Goal: Task Accomplishment & Management: Manage account settings

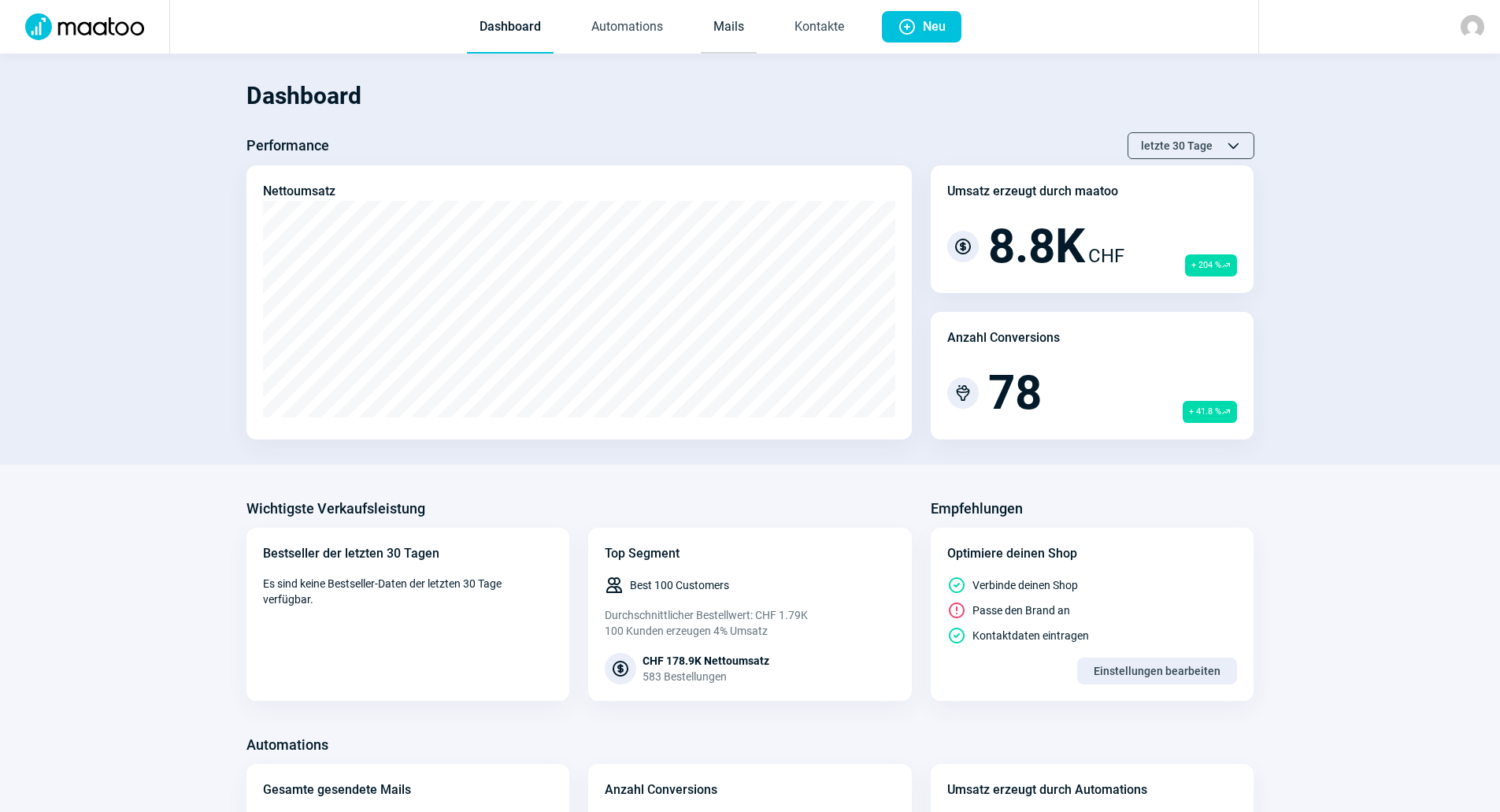
click at [717, 30] on link "Mails" at bounding box center [728, 28] width 55 height 52
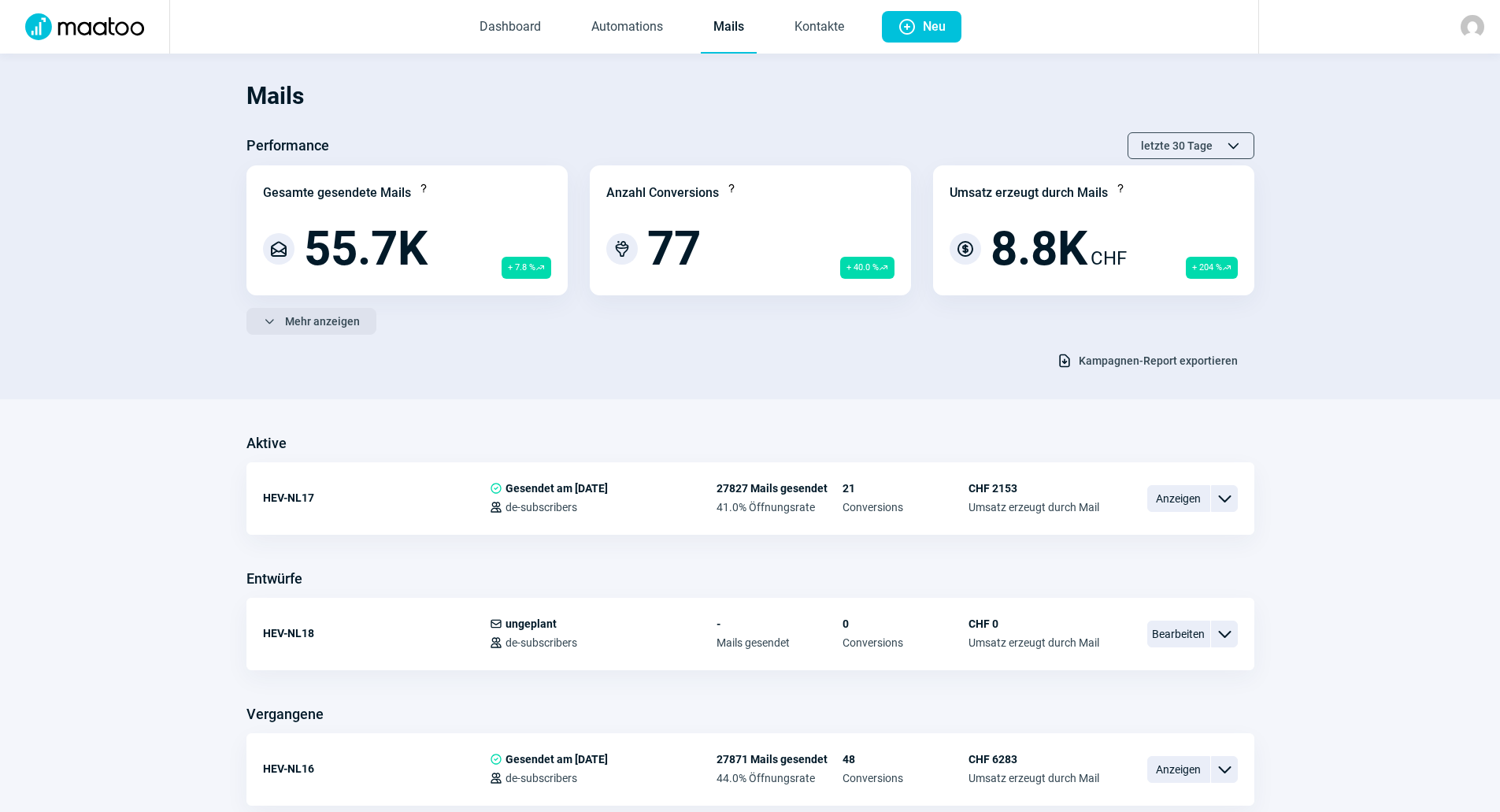
click at [349, 313] on span "Mehr anzeigen" at bounding box center [322, 321] width 75 height 25
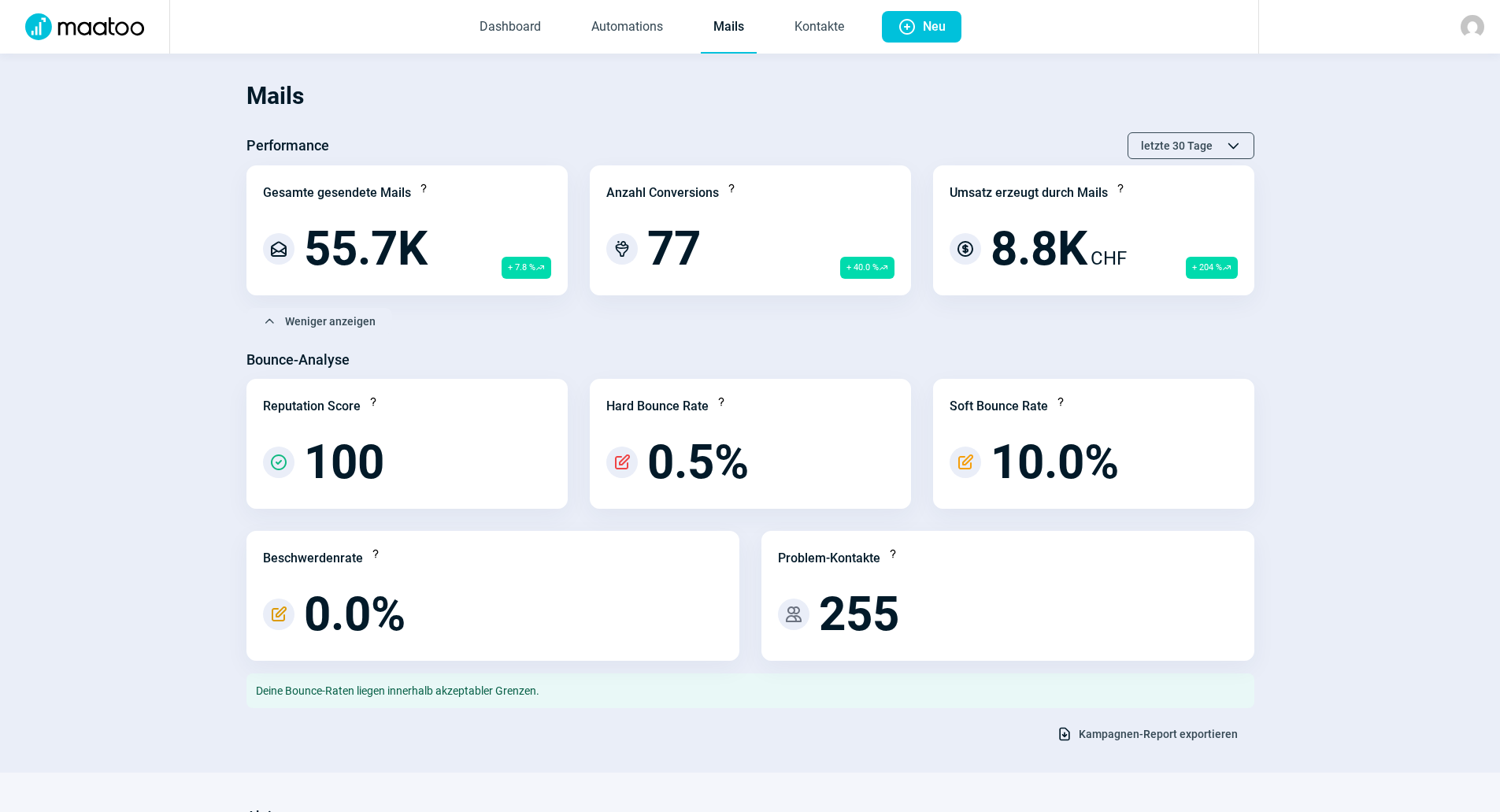
click at [1117, 734] on span "Kampagnen-Report exportieren" at bounding box center [1158, 734] width 159 height 25
click at [720, 28] on link "Mails" at bounding box center [728, 28] width 55 height 52
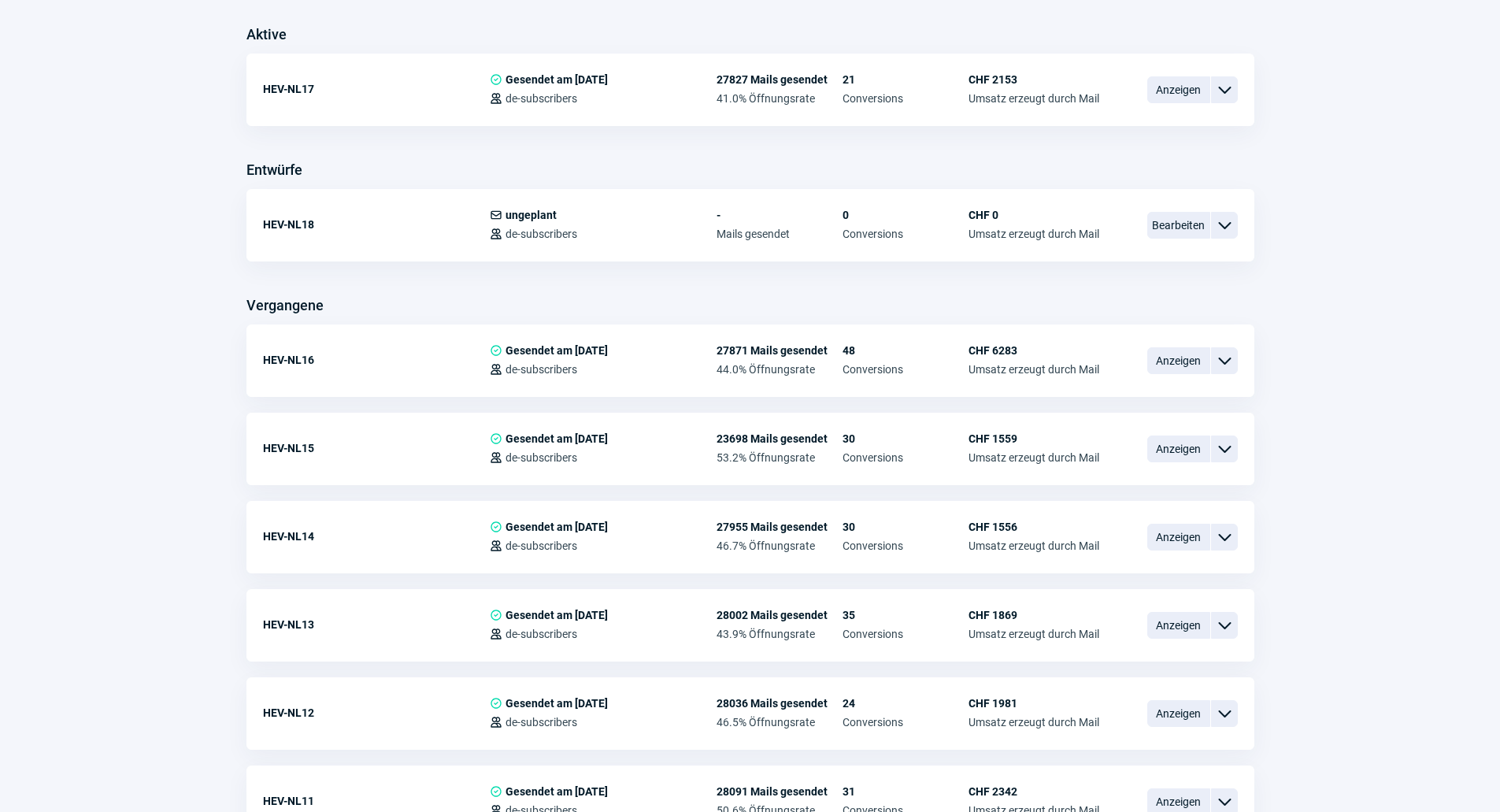
scroll to position [788, 0]
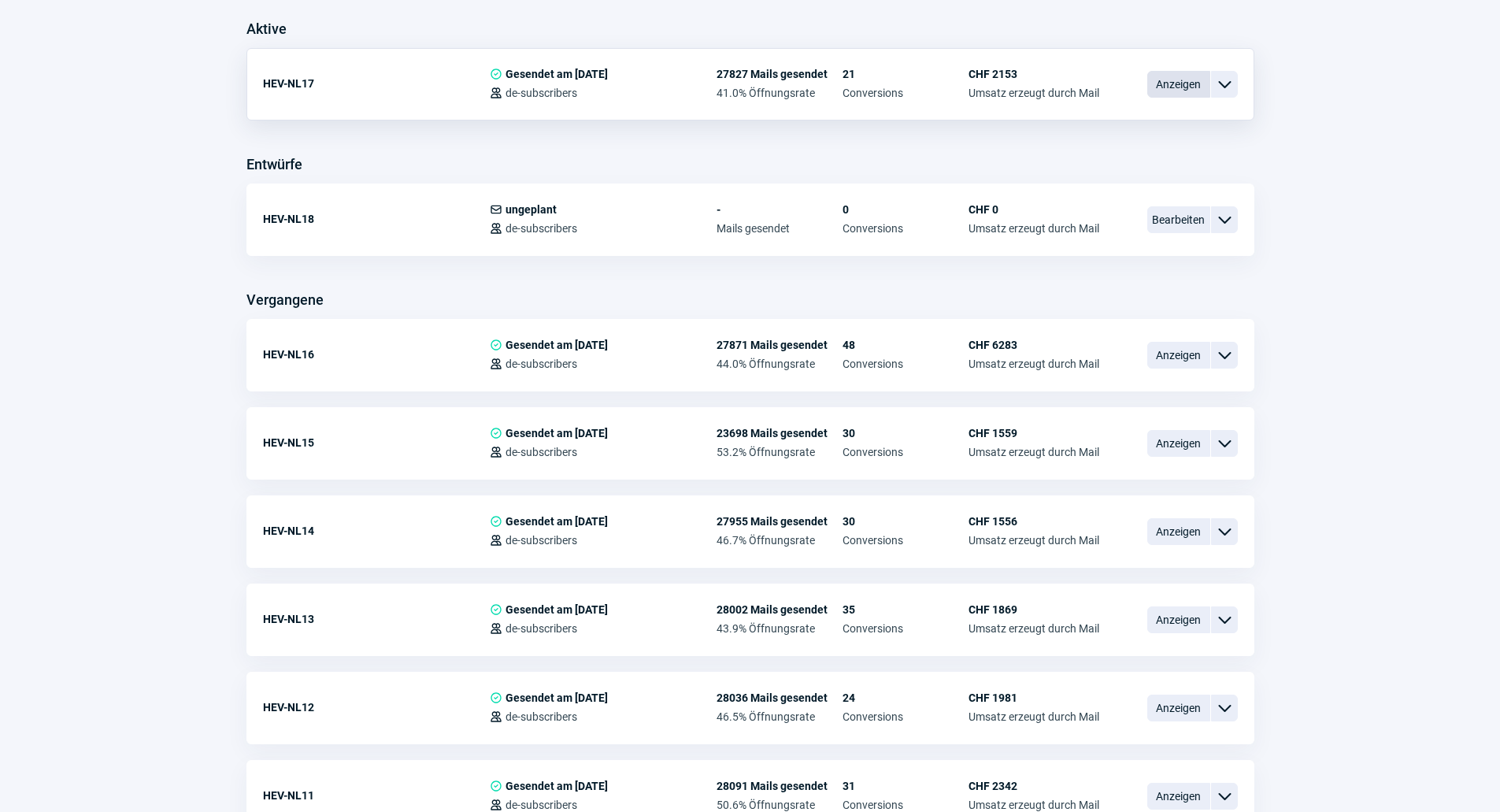
click at [1184, 82] on span "Anzeigen" at bounding box center [1178, 84] width 63 height 27
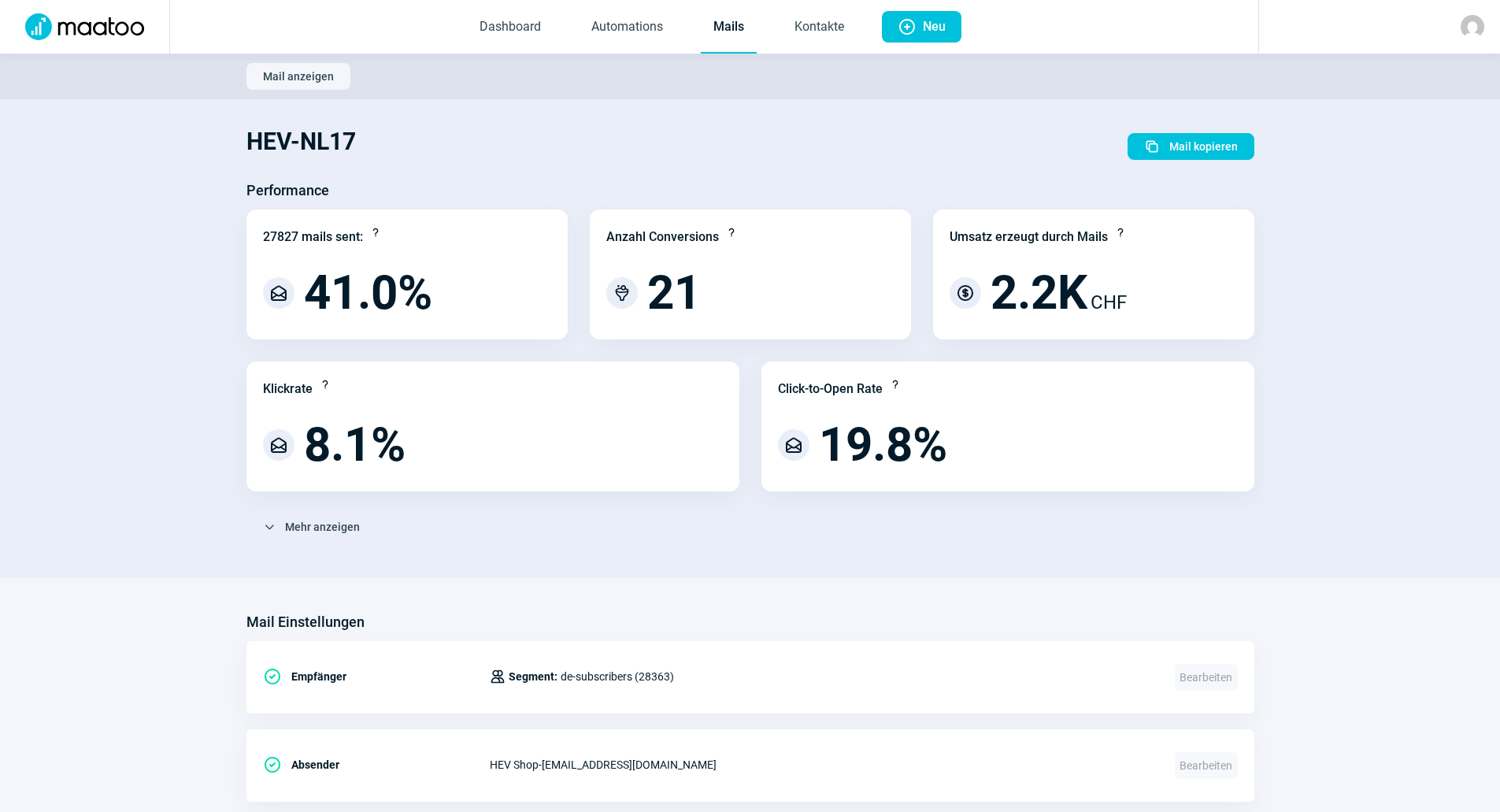
click at [725, 32] on link "Mails" at bounding box center [728, 28] width 55 height 52
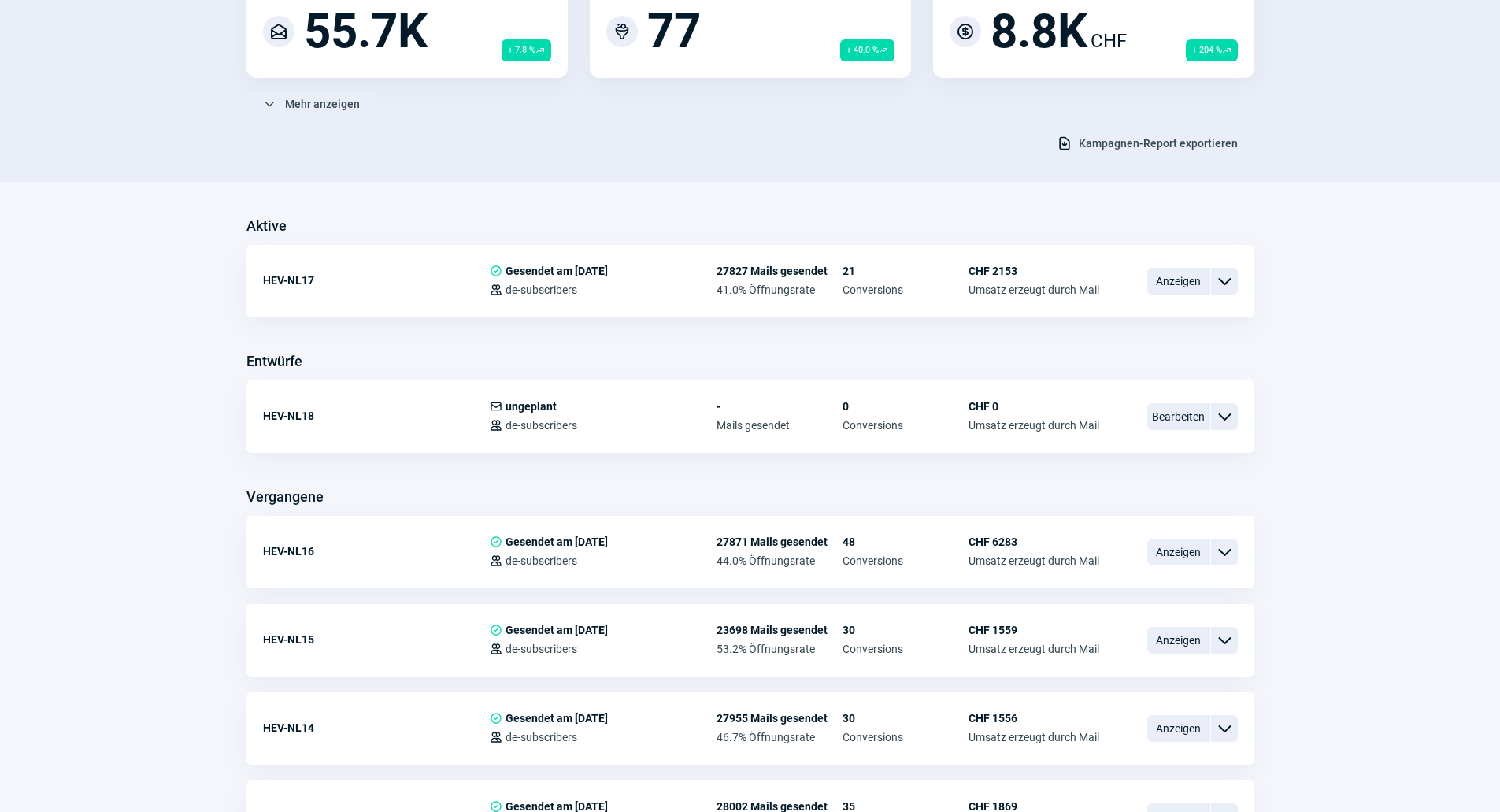
scroll to position [236, 0]
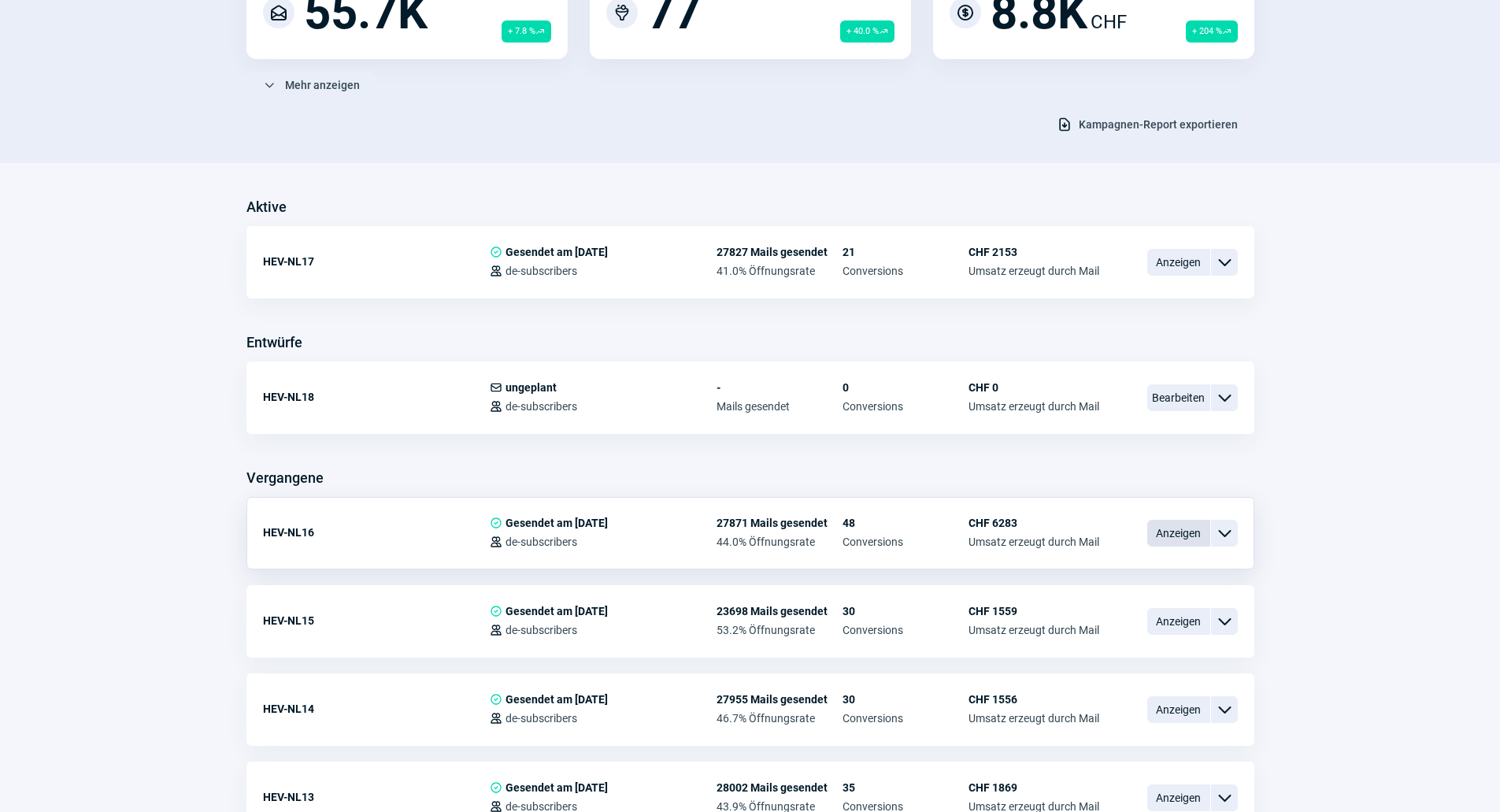
click at [1162, 541] on span "Anzeigen" at bounding box center [1178, 533] width 63 height 27
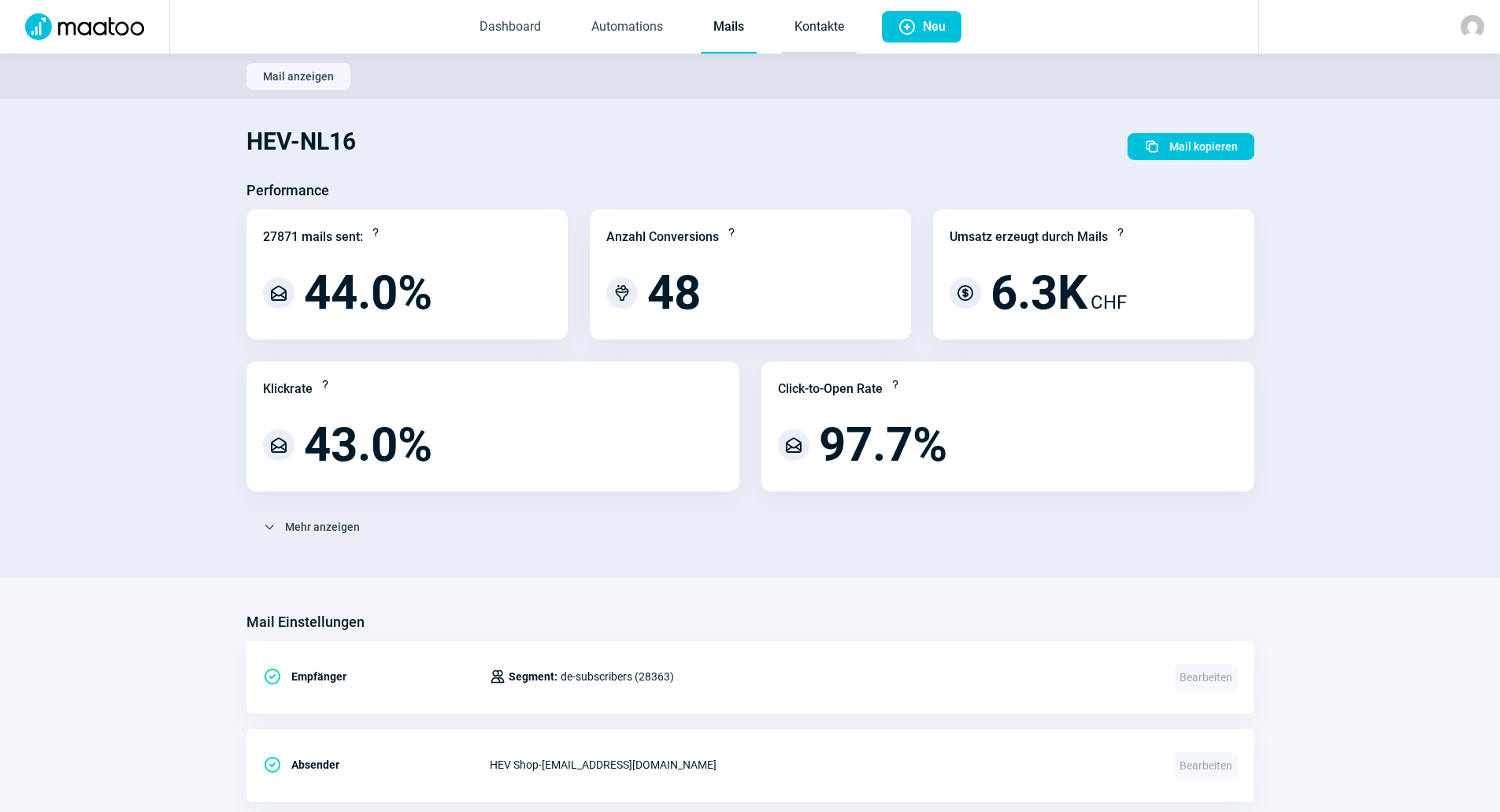
click at [819, 26] on link "Kontakte" at bounding box center [819, 28] width 75 height 52
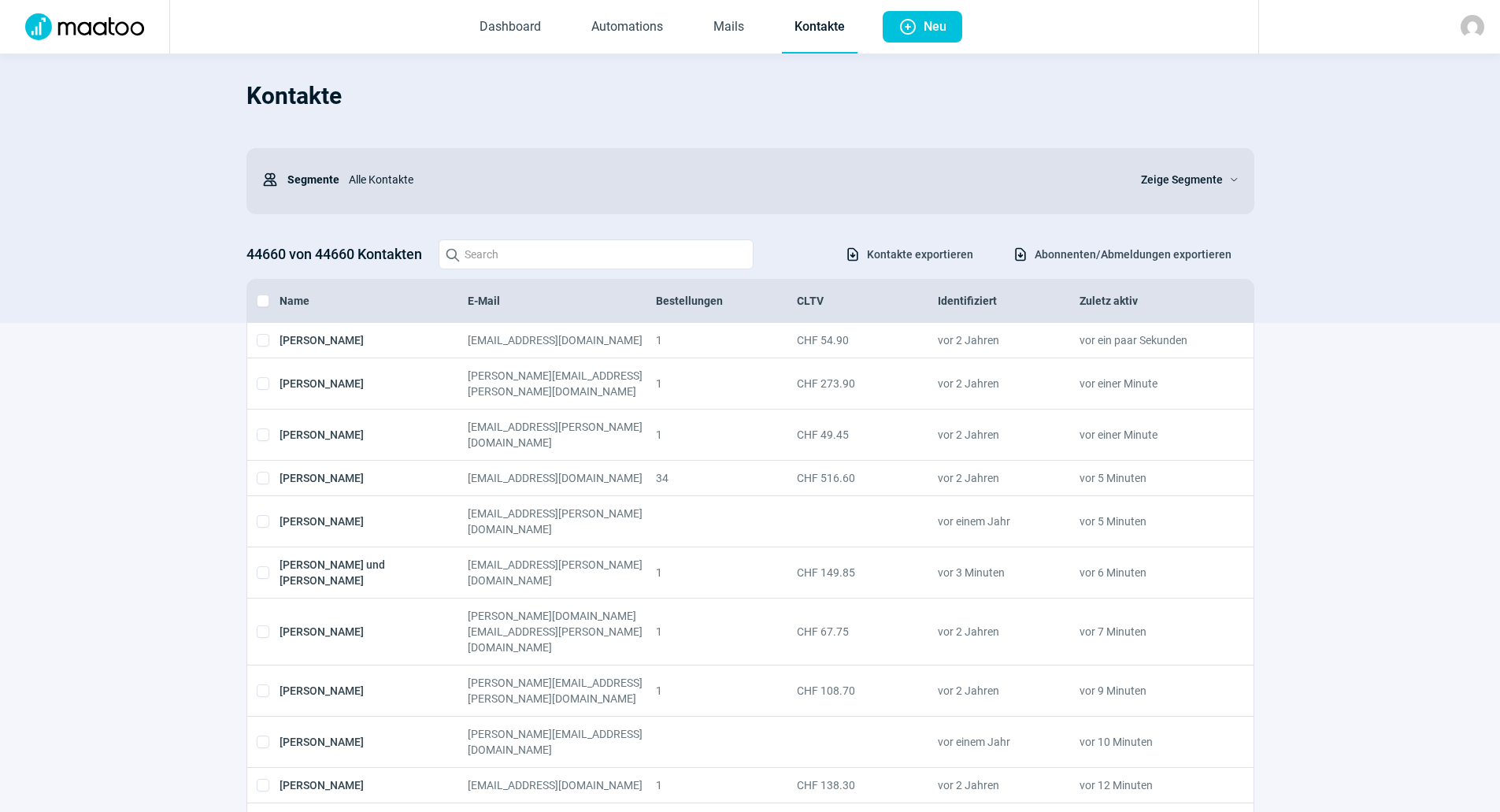
click at [1089, 265] on span "Abonnenten/Abmeldungen exportieren" at bounding box center [1132, 254] width 197 height 25
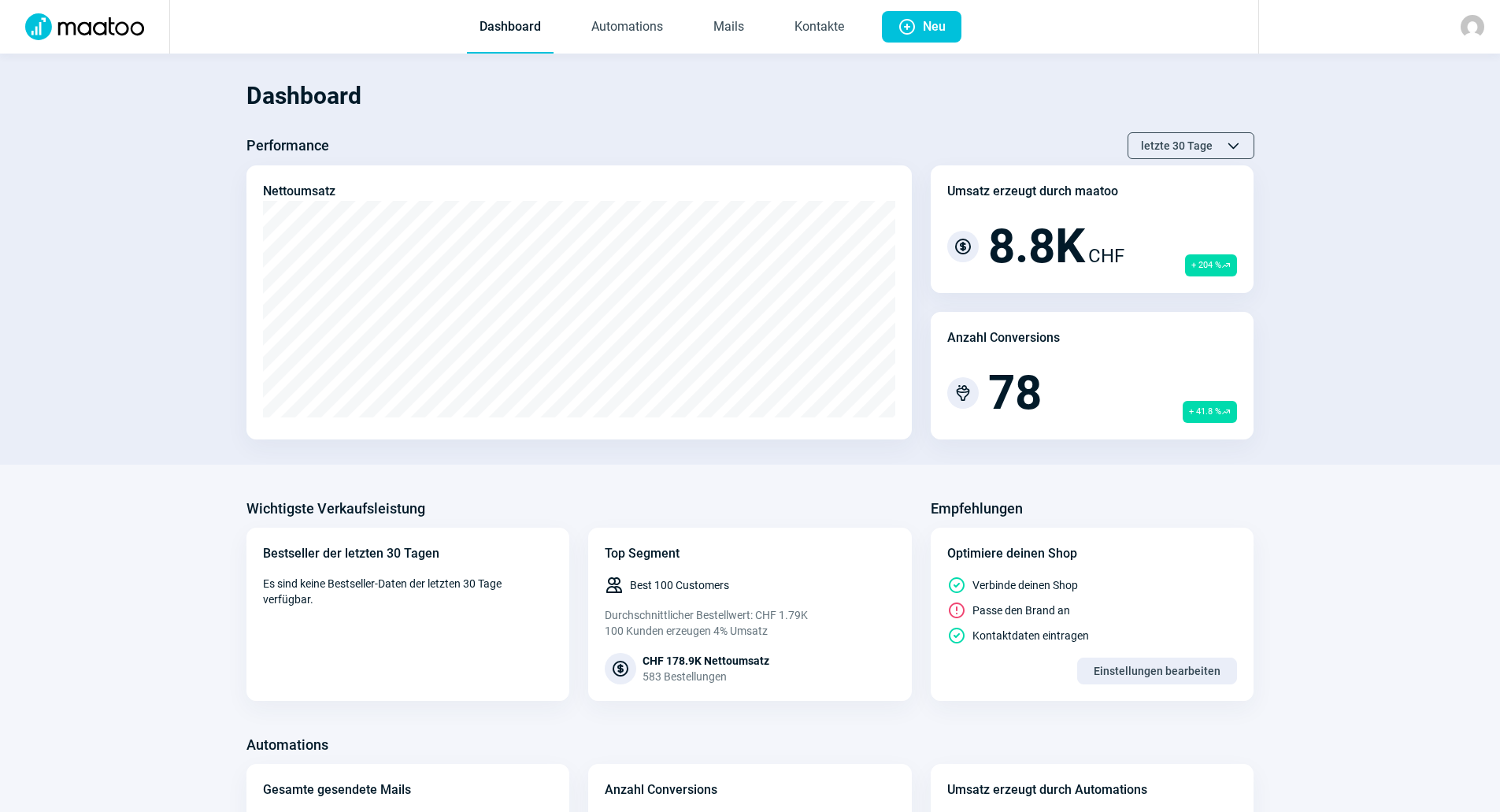
click at [1348, 0] on div at bounding box center [1378, 27] width 242 height 54
click at [725, 31] on link "Mails" at bounding box center [728, 28] width 55 height 52
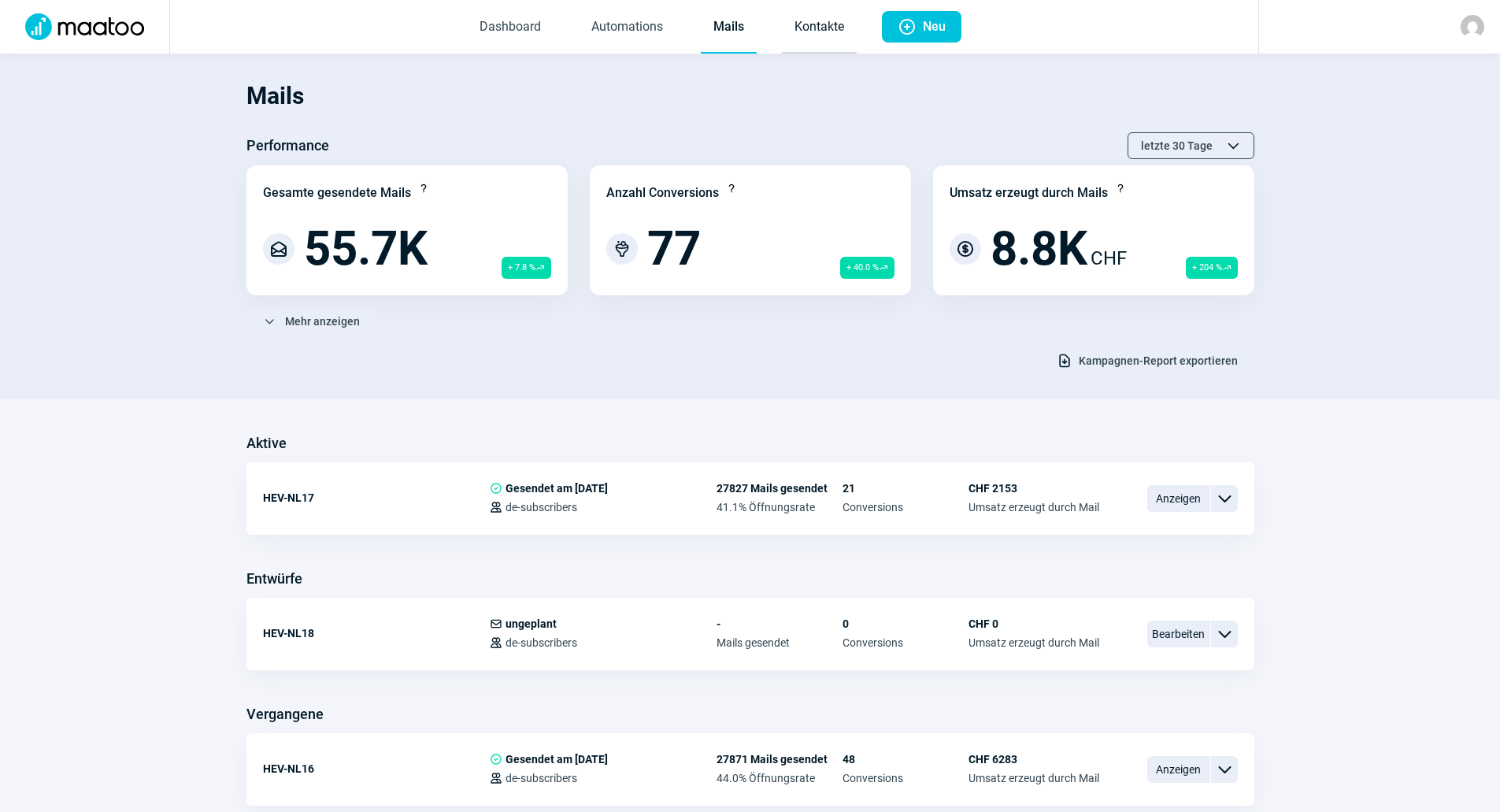
click at [823, 20] on link "Kontakte" at bounding box center [819, 28] width 75 height 52
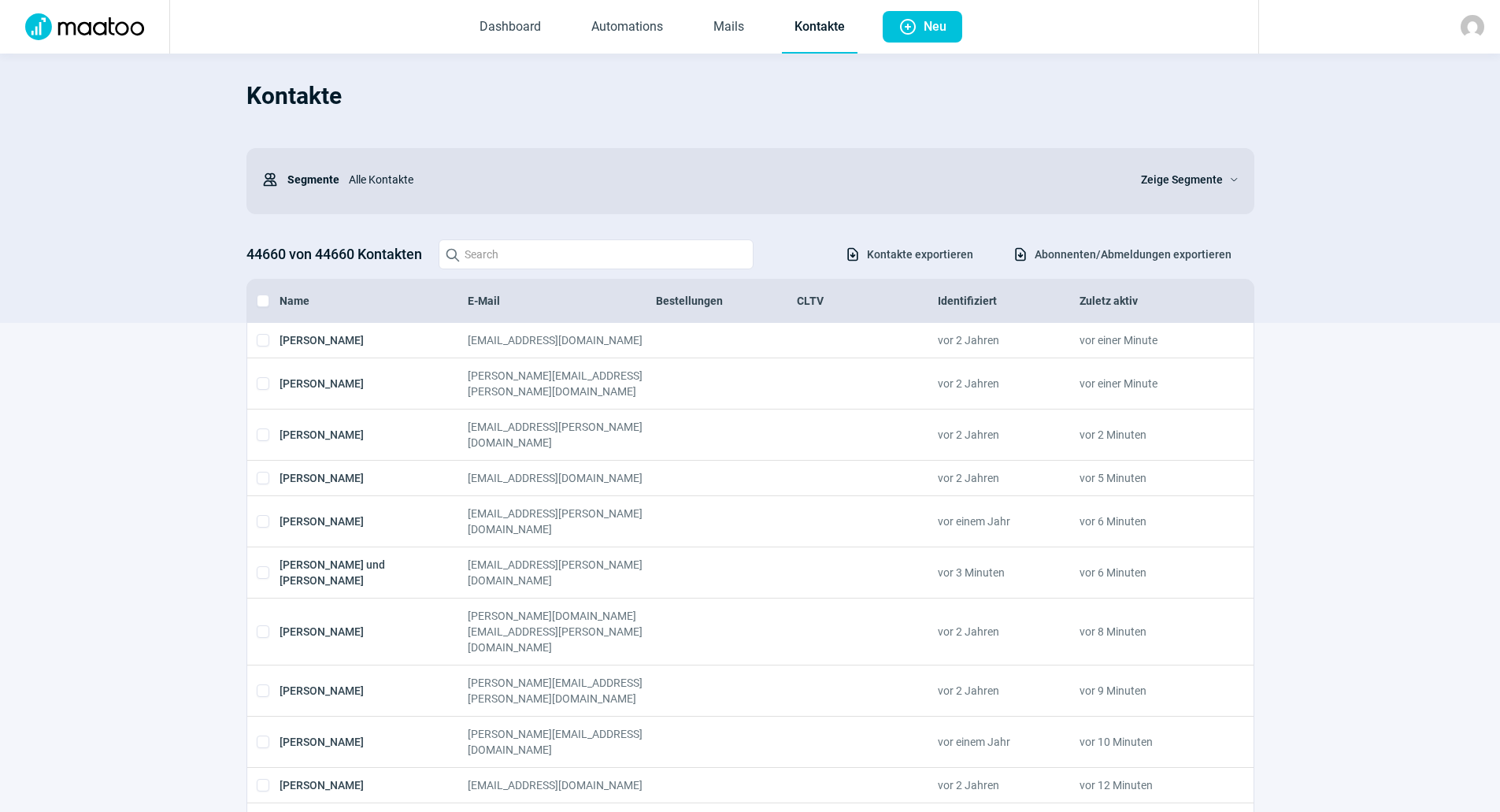
click at [1155, 180] on span "Zeige Segmente" at bounding box center [1182, 179] width 82 height 19
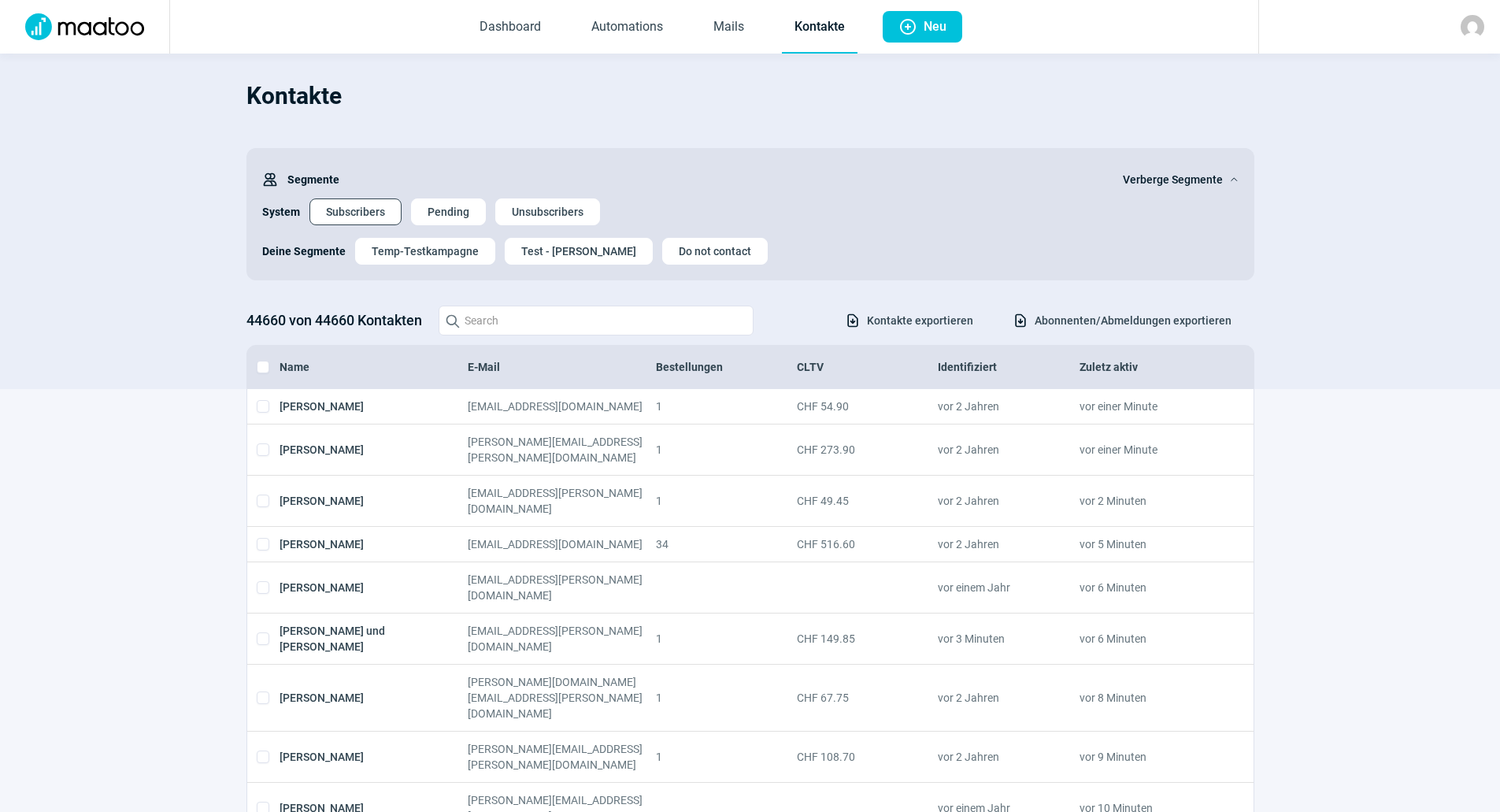
click at [357, 219] on span "Subscribers" at bounding box center [355, 211] width 59 height 25
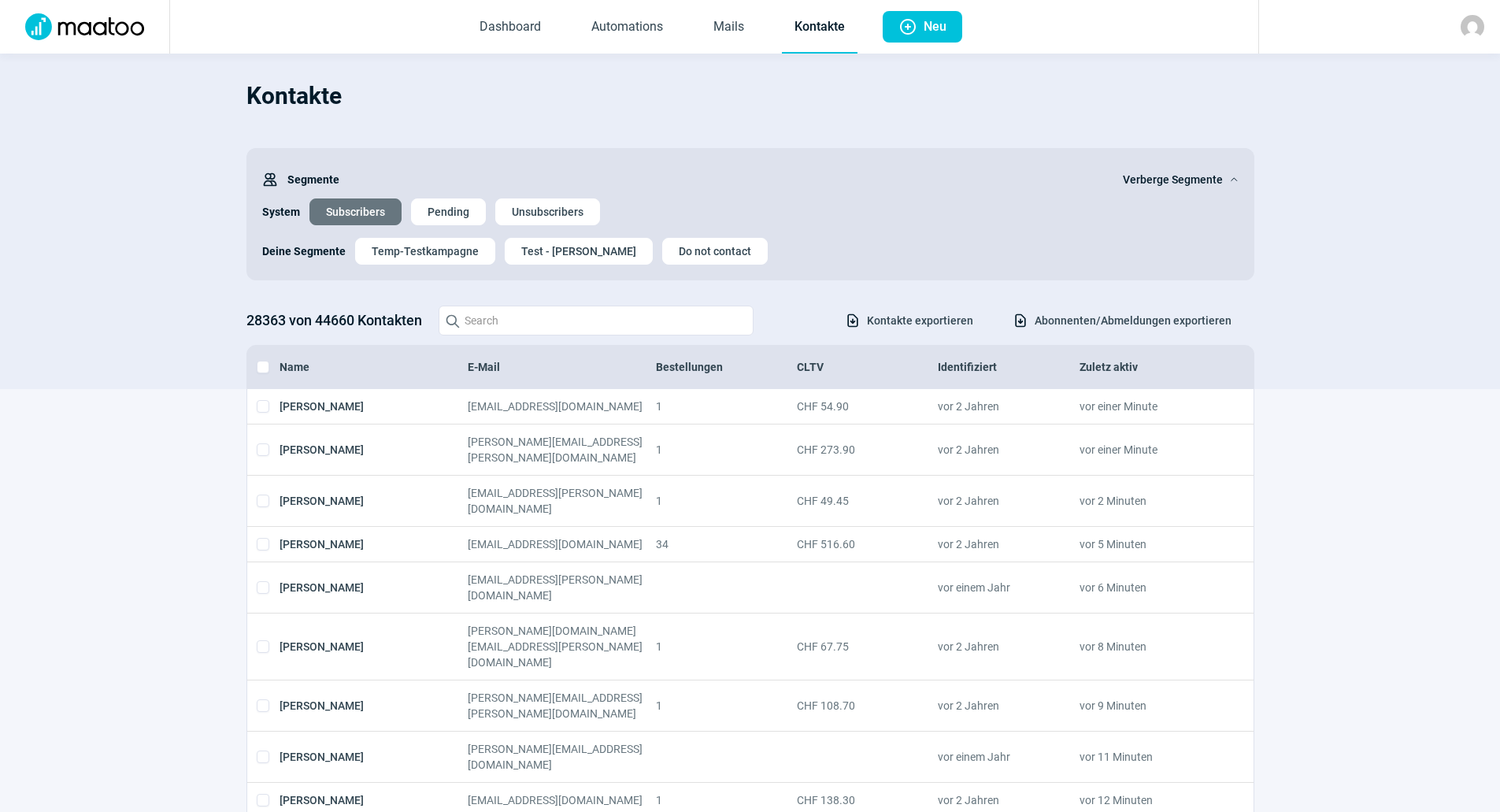
click at [1491, 17] on div at bounding box center [1378, 27] width 242 height 54
click at [1486, 23] on div at bounding box center [1378, 27] width 242 height 54
drag, startPoint x: 1446, startPoint y: 40, endPoint x: 1487, endPoint y: 37, distance: 41.1
click at [1453, 39] on div at bounding box center [1378, 27] width 242 height 54
click at [1485, 36] on div at bounding box center [1378, 27] width 242 height 54
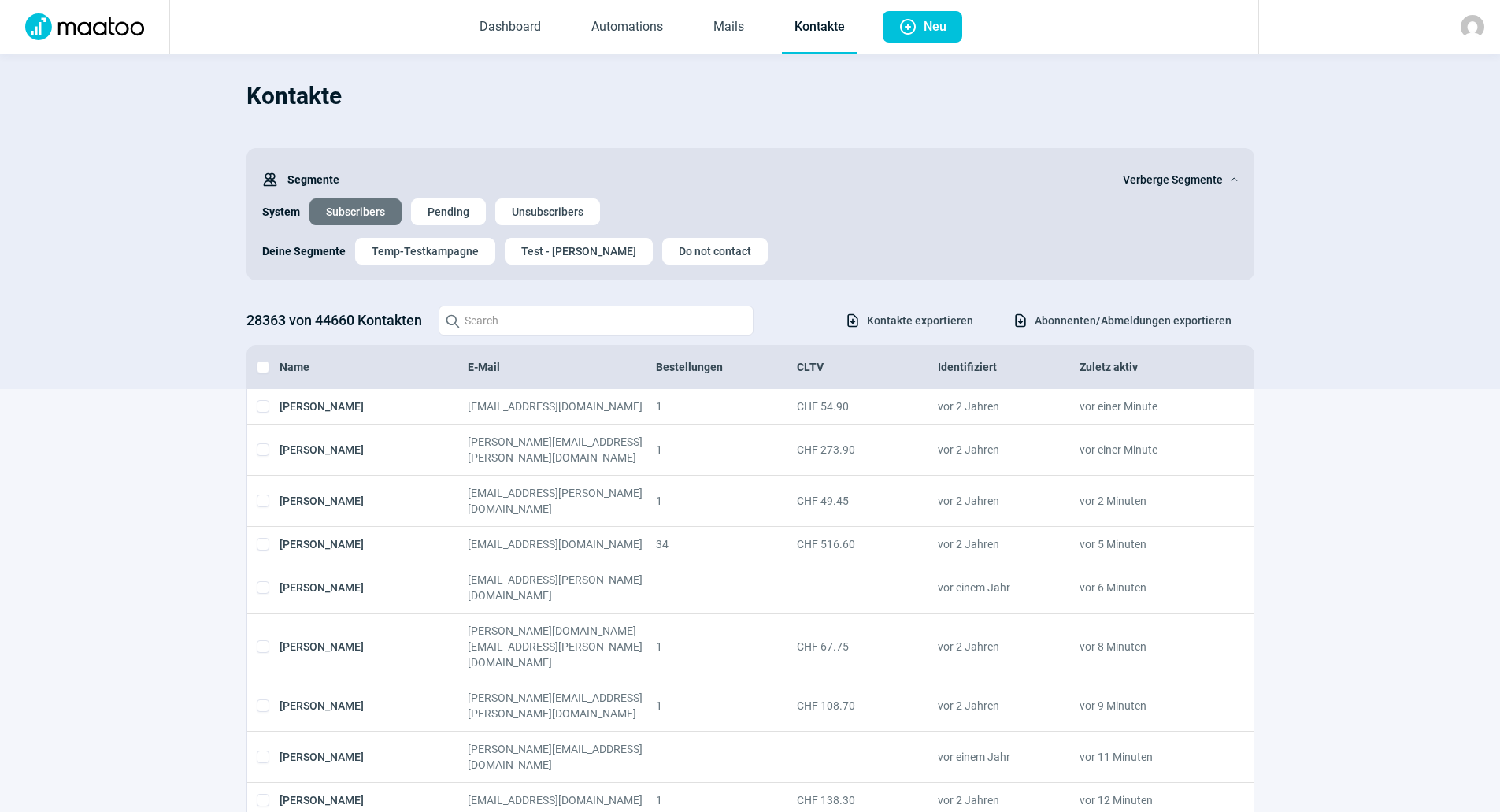
click at [1474, 34] on img at bounding box center [1471, 26] width 24 height 24
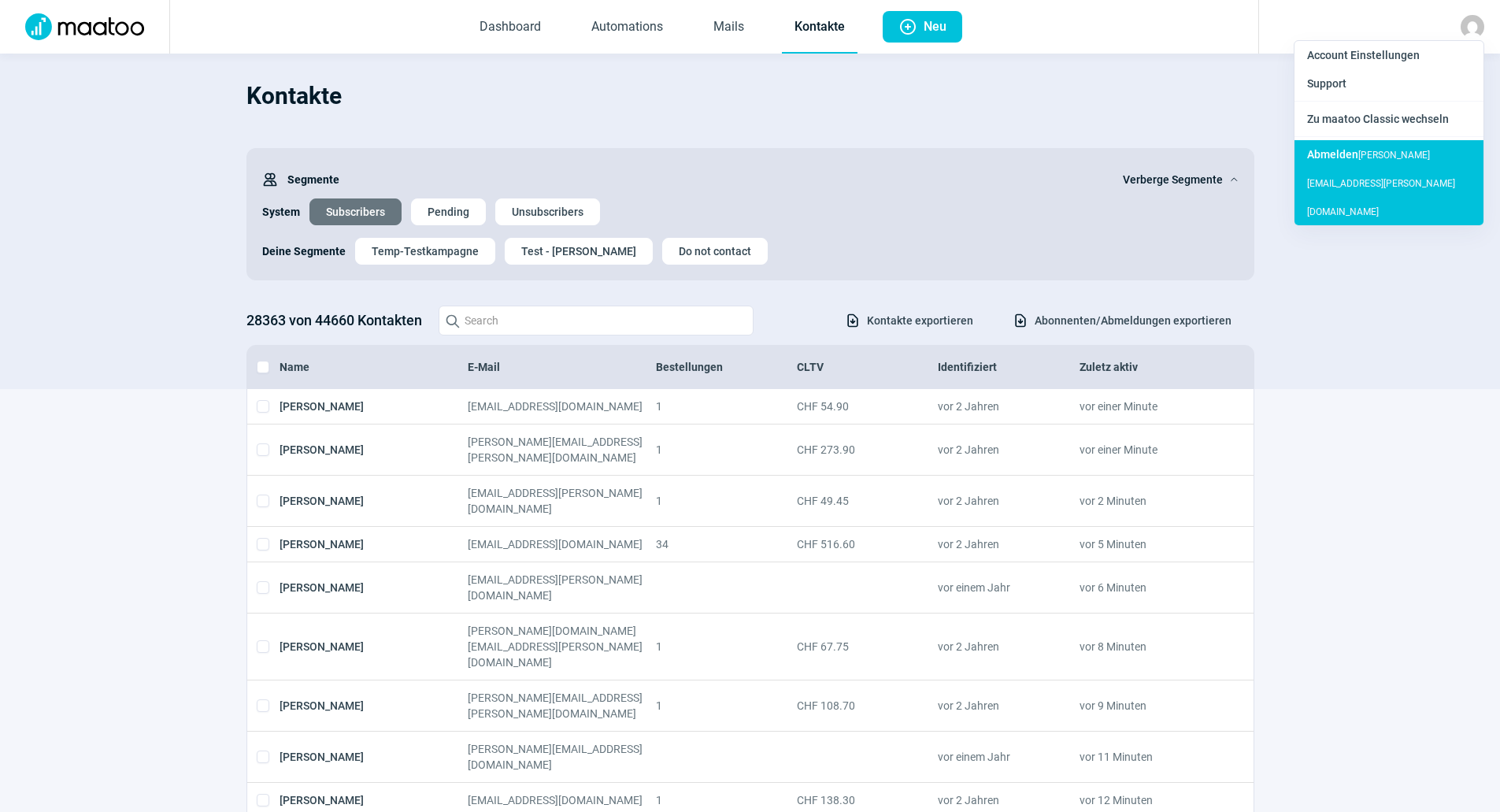
click at [1402, 153] on div "[PERSON_NAME] [PERSON_NAME][EMAIL_ADDRESS][PERSON_NAME][DOMAIN_NAME]" at bounding box center [1389, 183] width 189 height 85
